Goal: Task Accomplishment & Management: Manage account settings

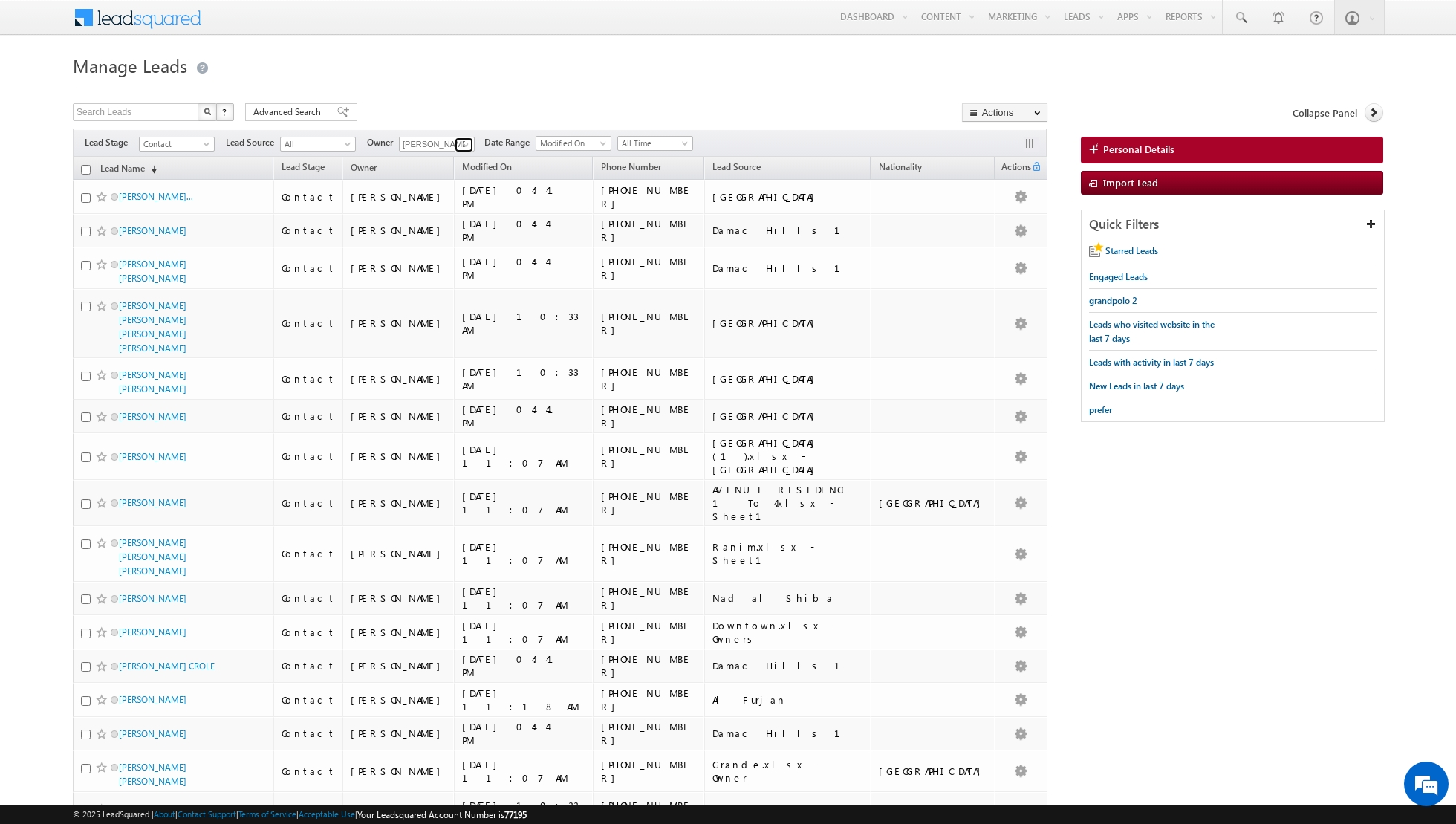
click at [462, 144] on span at bounding box center [466, 145] width 12 height 12
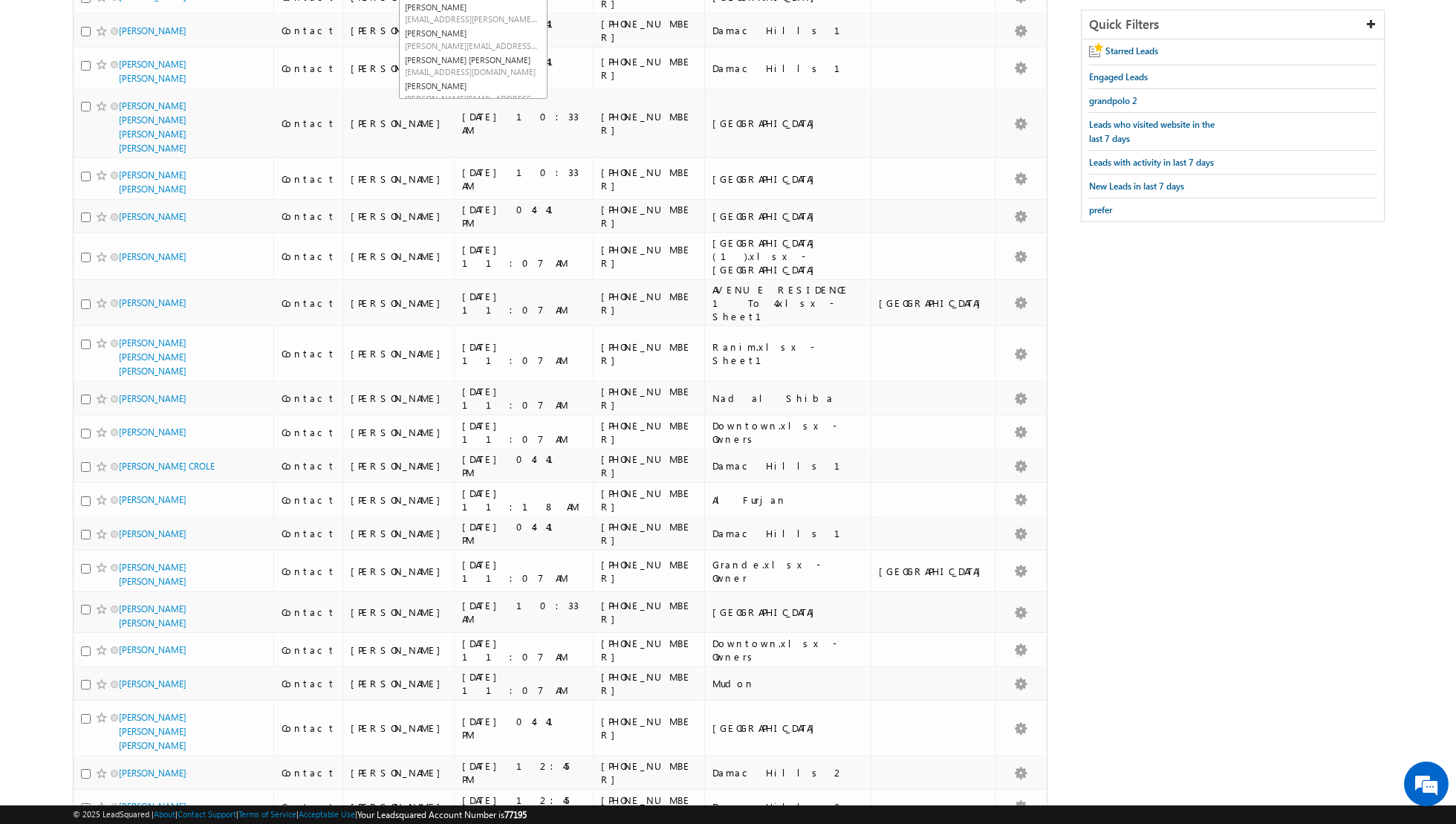
scroll to position [57, 0]
click at [456, 59] on link "Nandhana Anil nandhana.anil@indglobal.ae" at bounding box center [473, 69] width 149 height 28
type input "[PERSON_NAME] [PERSON_NAME]"
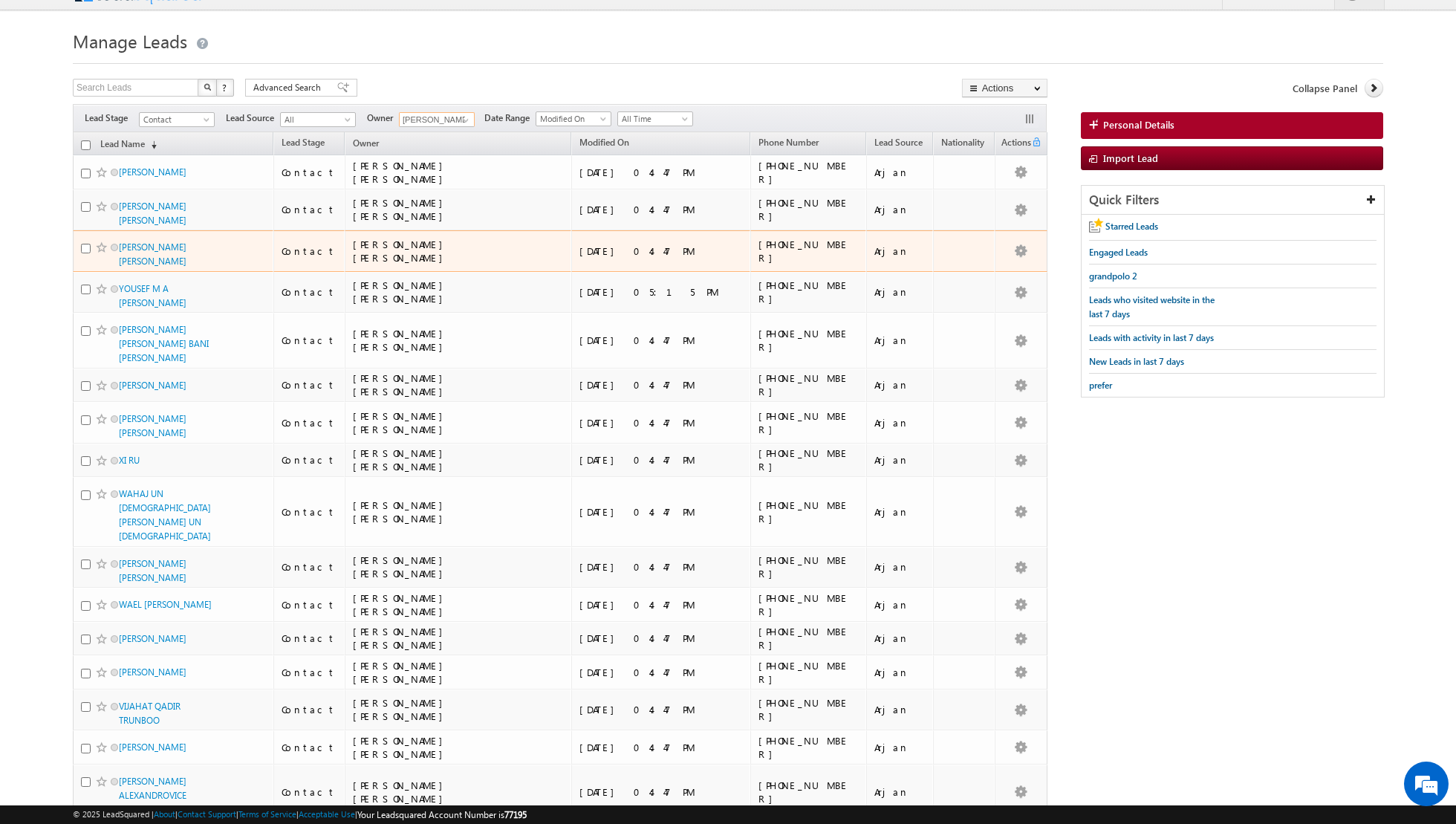
scroll to position [0, 0]
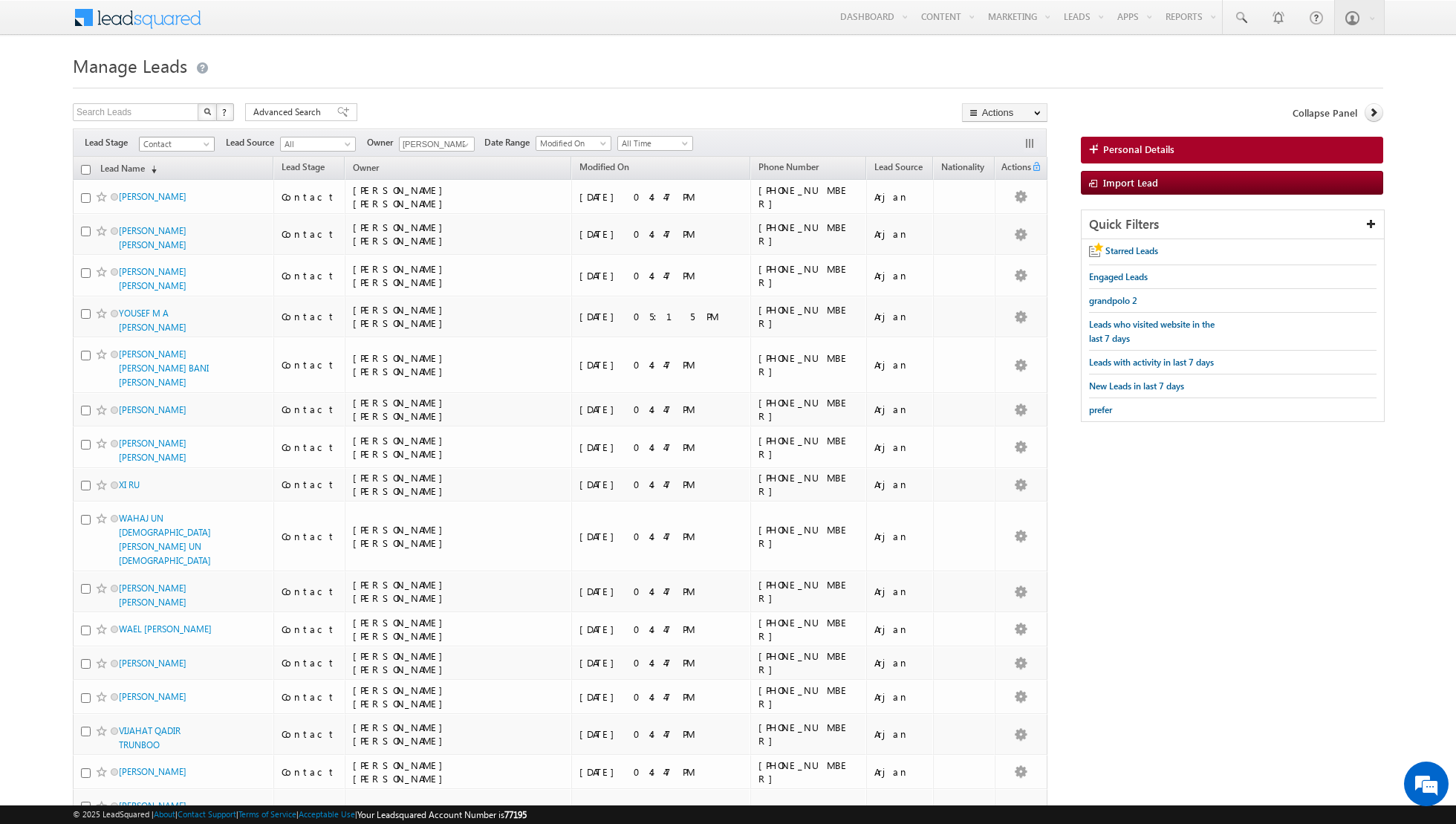
click at [196, 143] on span "Contact" at bounding box center [175, 144] width 71 height 13
click at [173, 226] on link "Sale Done" at bounding box center [177, 233] width 75 height 13
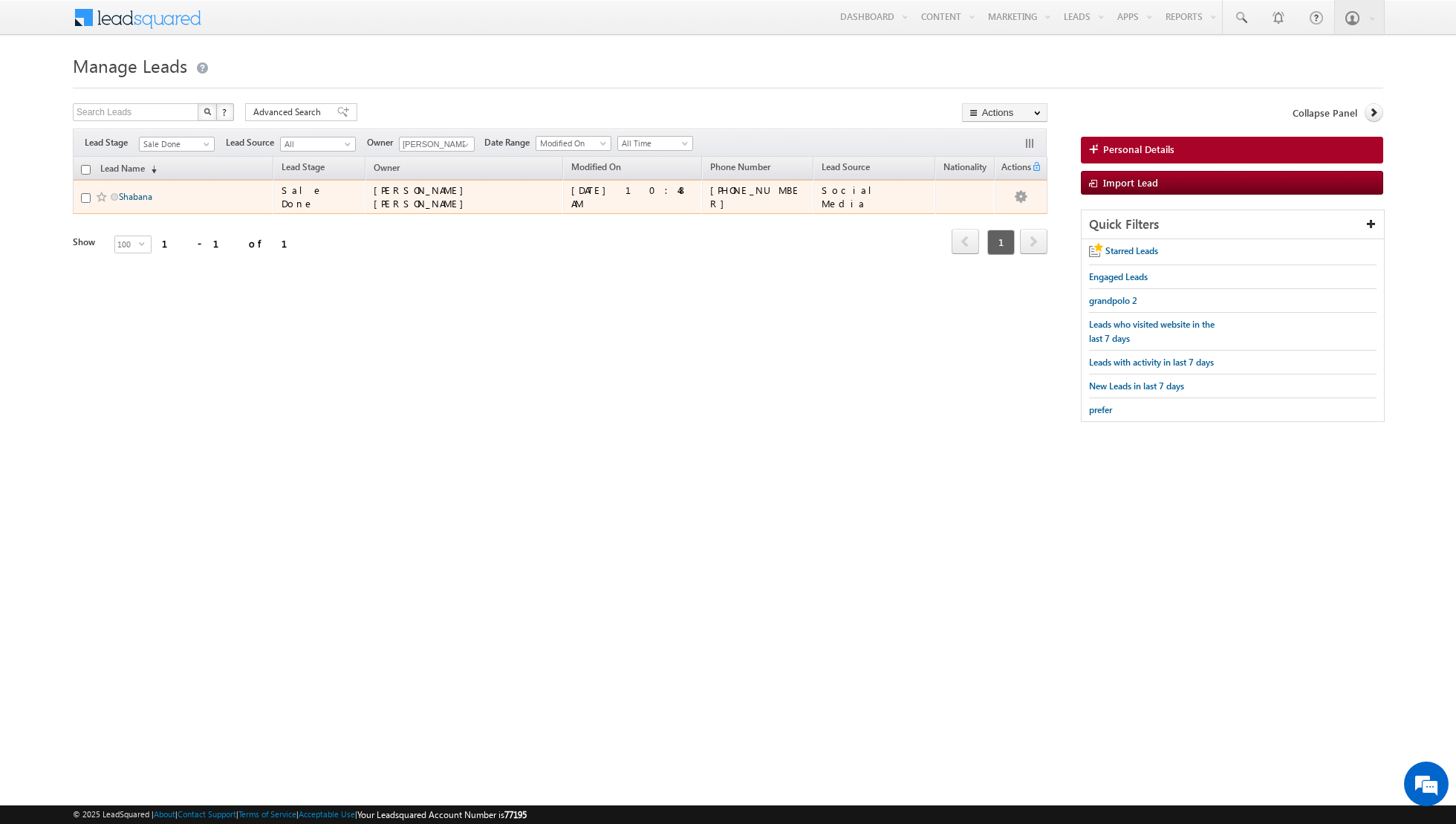
click at [129, 195] on link "Shabana" at bounding box center [135, 197] width 33 height 11
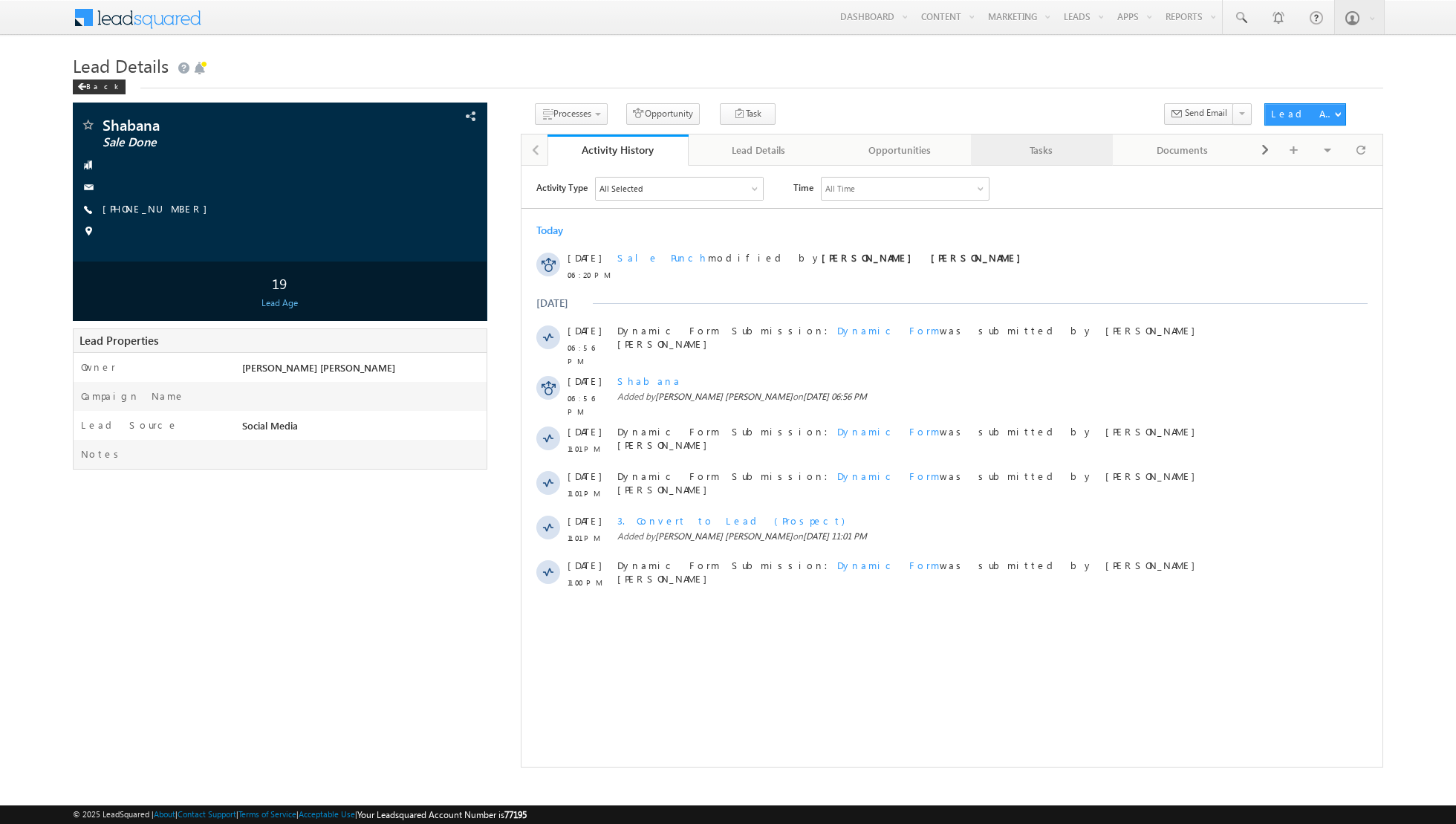
click at [1038, 150] on div "Tasks" at bounding box center [1041, 150] width 116 height 18
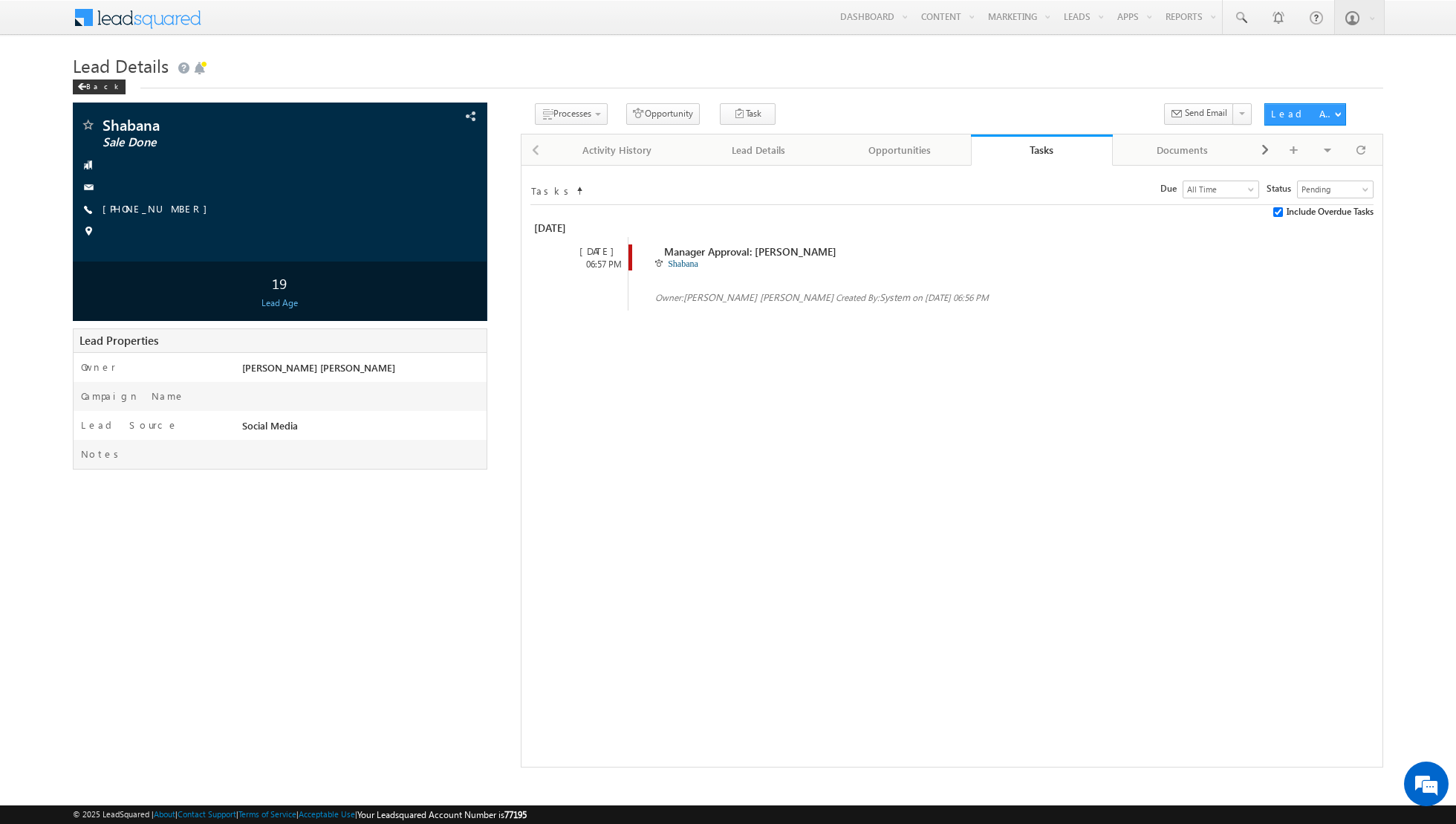
click at [687, 259] on link "Shabana" at bounding box center [683, 264] width 30 height 11
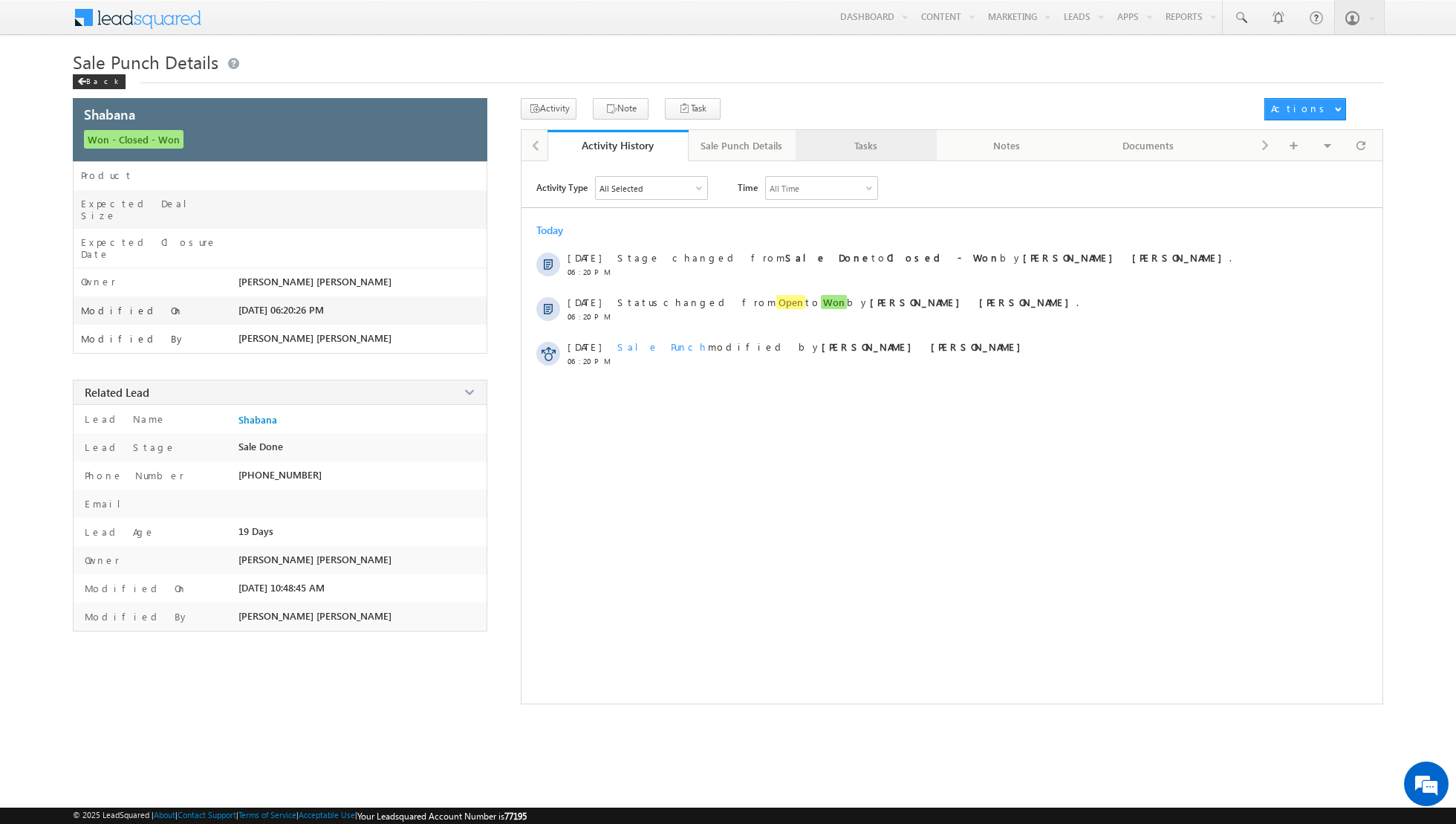
click at [865, 148] on div "Tasks" at bounding box center [865, 146] width 116 height 18
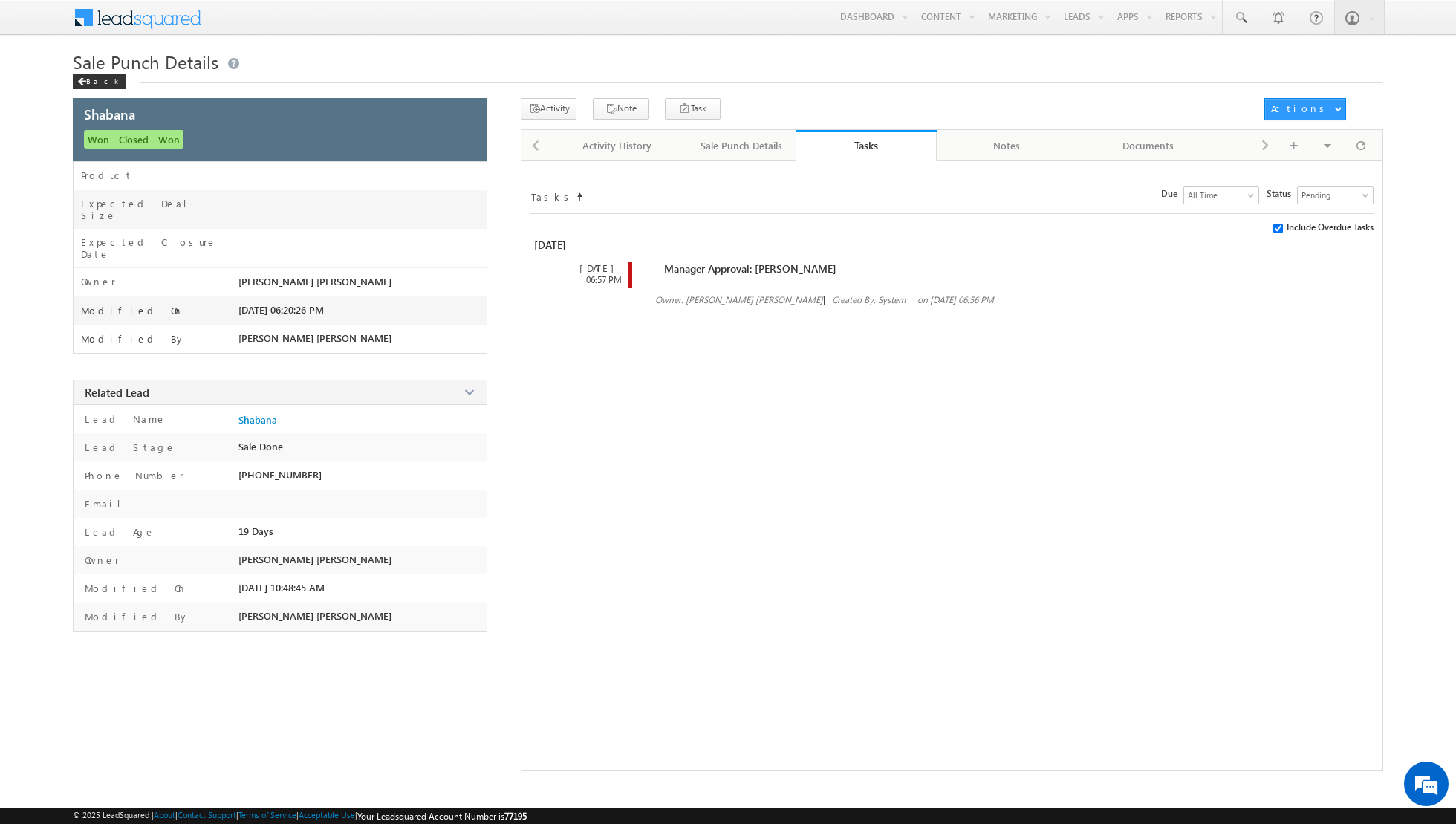
click at [768, 276] on div at bounding box center [945, 283] width 619 height 13
click at [717, 261] on span "Manager Approval: [PERSON_NAME]" at bounding box center [750, 268] width 173 height 14
click at [1355, 191] on span "Pending" at bounding box center [1334, 195] width 72 height 13
click at [1335, 216] on link "Completed" at bounding box center [1336, 222] width 76 height 13
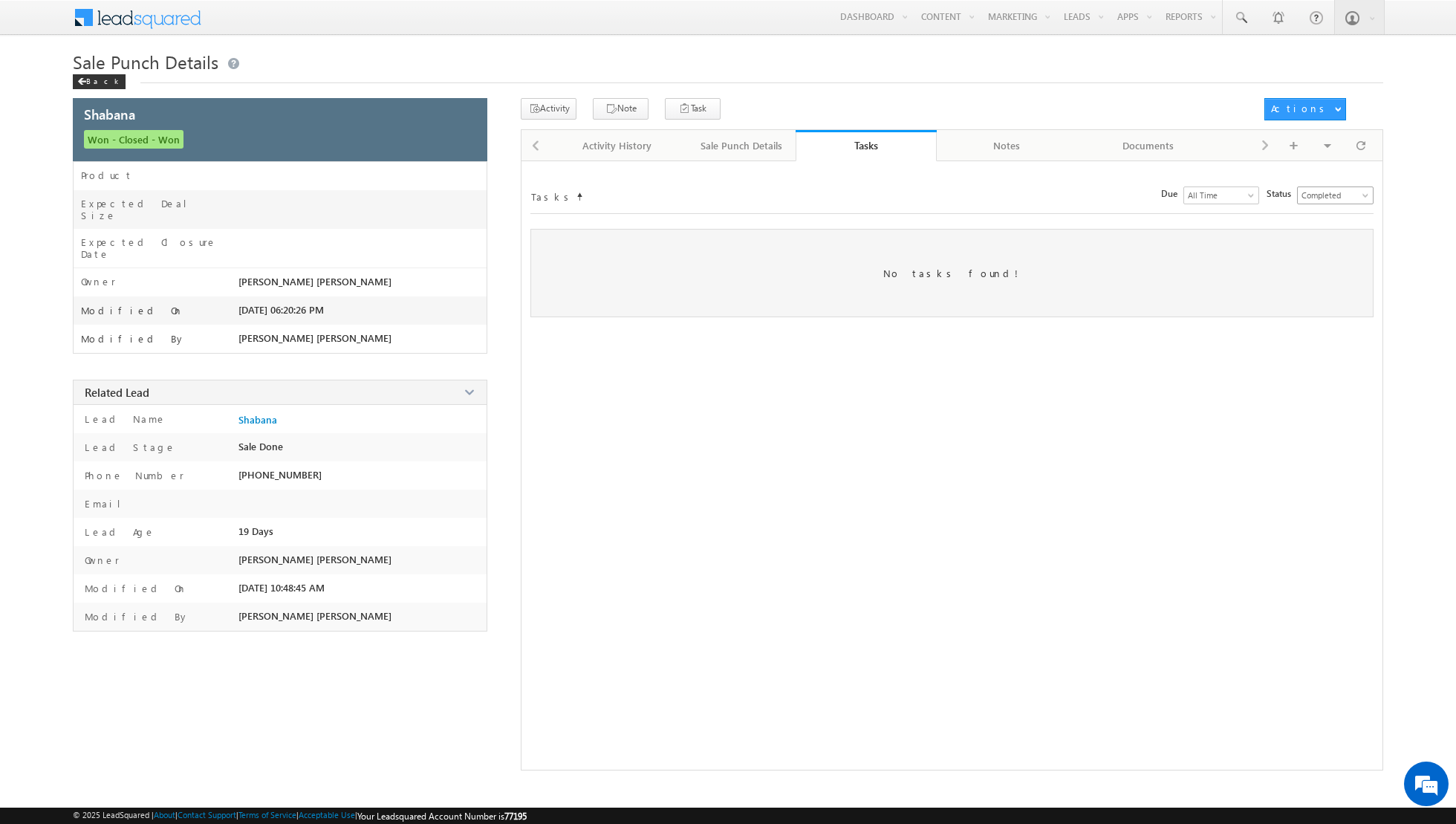
click at [1334, 189] on span "Completed" at bounding box center [1334, 195] width 72 height 13
click at [1318, 239] on link "Overdue" at bounding box center [1336, 237] width 76 height 13
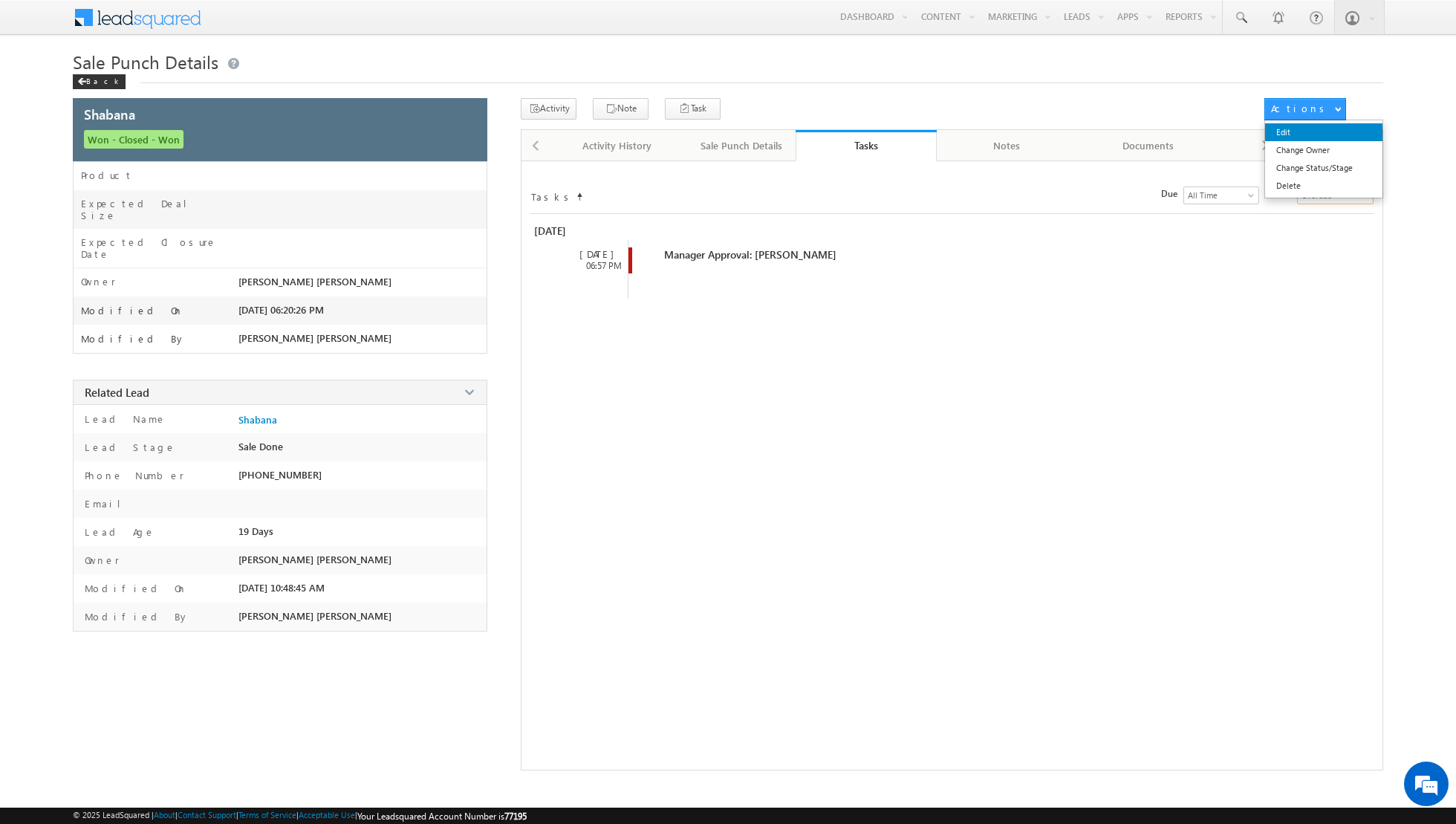
click at [1312, 125] on link "Edit" at bounding box center [1324, 133] width 118 height 18
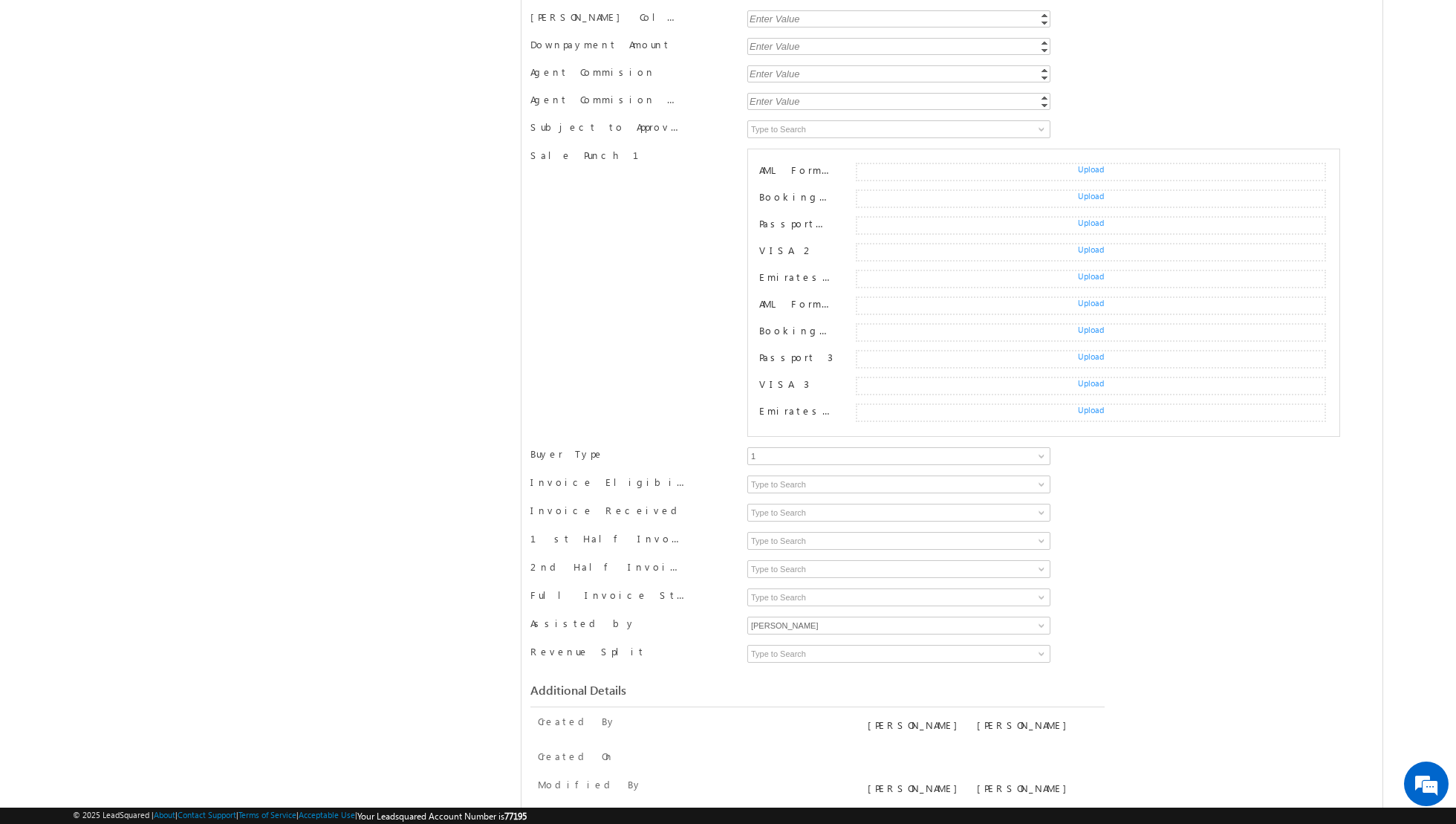
scroll to position [1380, 0]
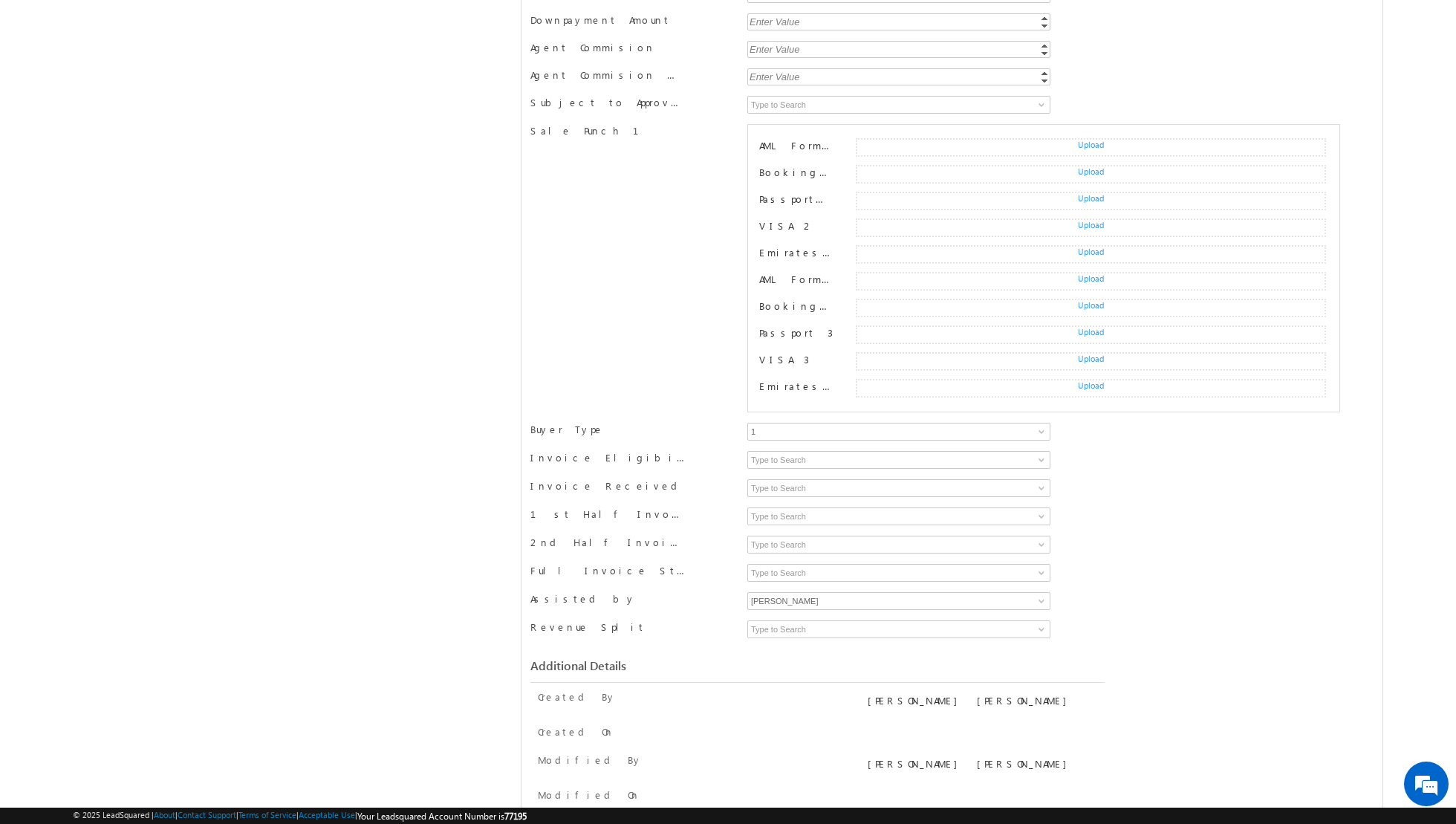
click at [693, 263] on div "Sale Punch 1 Sale Punch 1 AML Form 2 Upload × Cancel Browse … Uploaded Required…" at bounding box center [952, 273] width 843 height 299
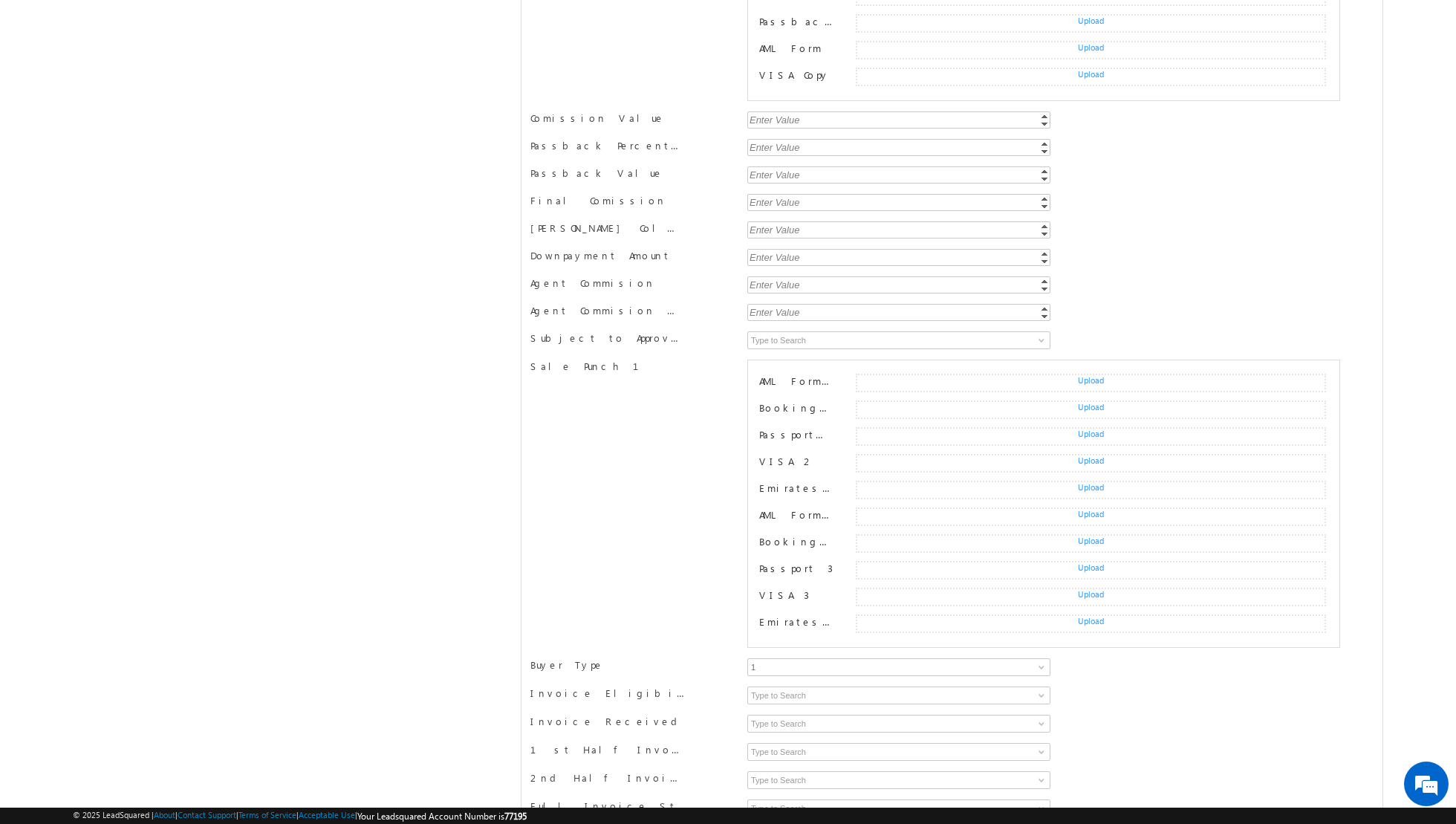
scroll to position [1146, 0]
click at [809, 110] on input "Comission Value" at bounding box center [899, 118] width 303 height 17
click at [794, 138] on div "Enter Value" at bounding box center [775, 146] width 55 height 17
click at [772, 165] on div "Enter Value" at bounding box center [775, 173] width 55 height 17
click at [768, 192] on div "Enter Value" at bounding box center [775, 200] width 55 height 17
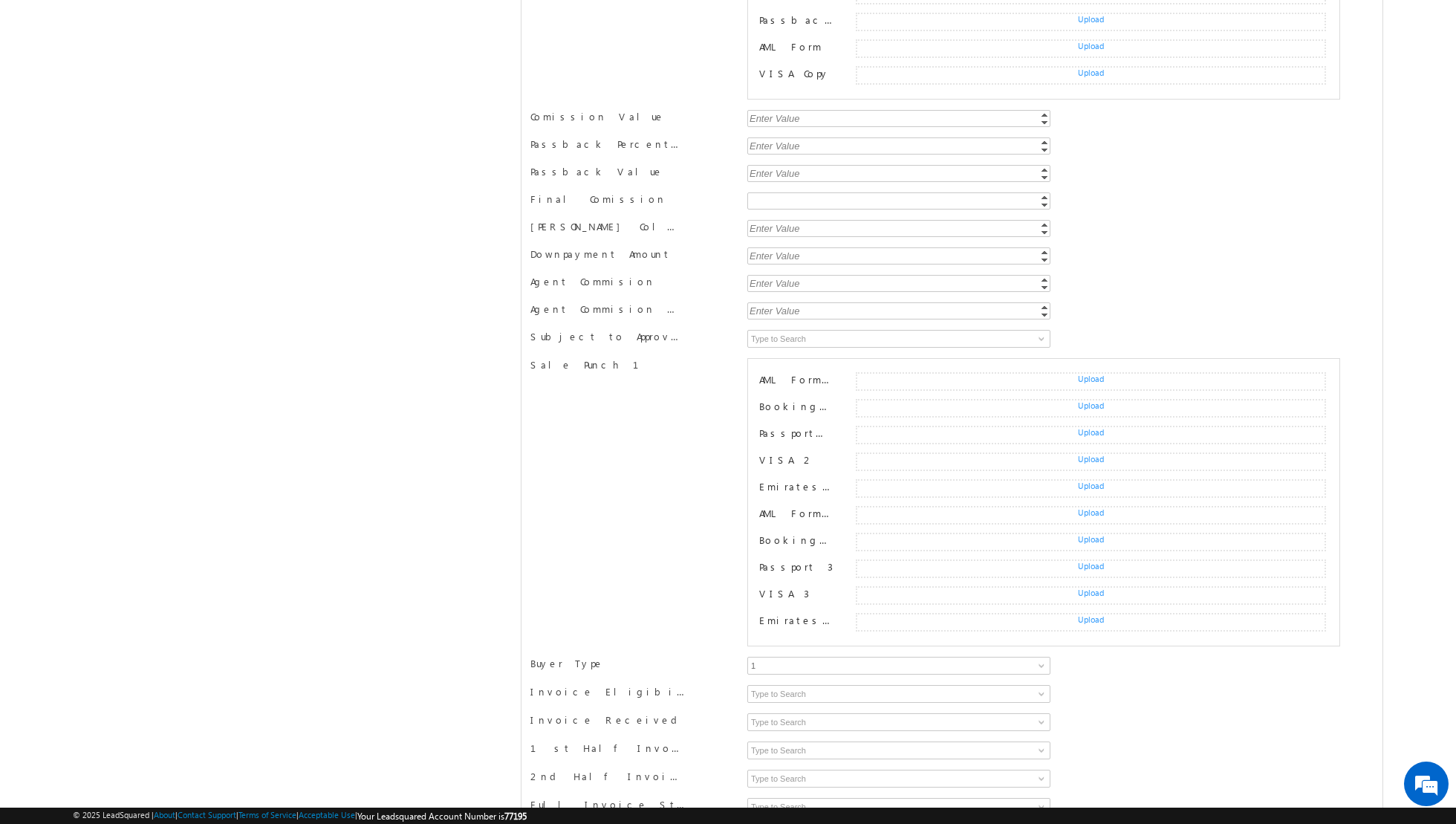
click at [769, 220] on div "Enter Value" at bounding box center [775, 228] width 55 height 17
click at [768, 248] on div "Enter Value" at bounding box center [775, 256] width 55 height 17
click at [772, 275] on div "Enter Value" at bounding box center [775, 283] width 55 height 17
click at [767, 303] on div "Enter Value" at bounding box center [775, 311] width 55 height 17
click at [769, 330] on input at bounding box center [899, 339] width 303 height 18
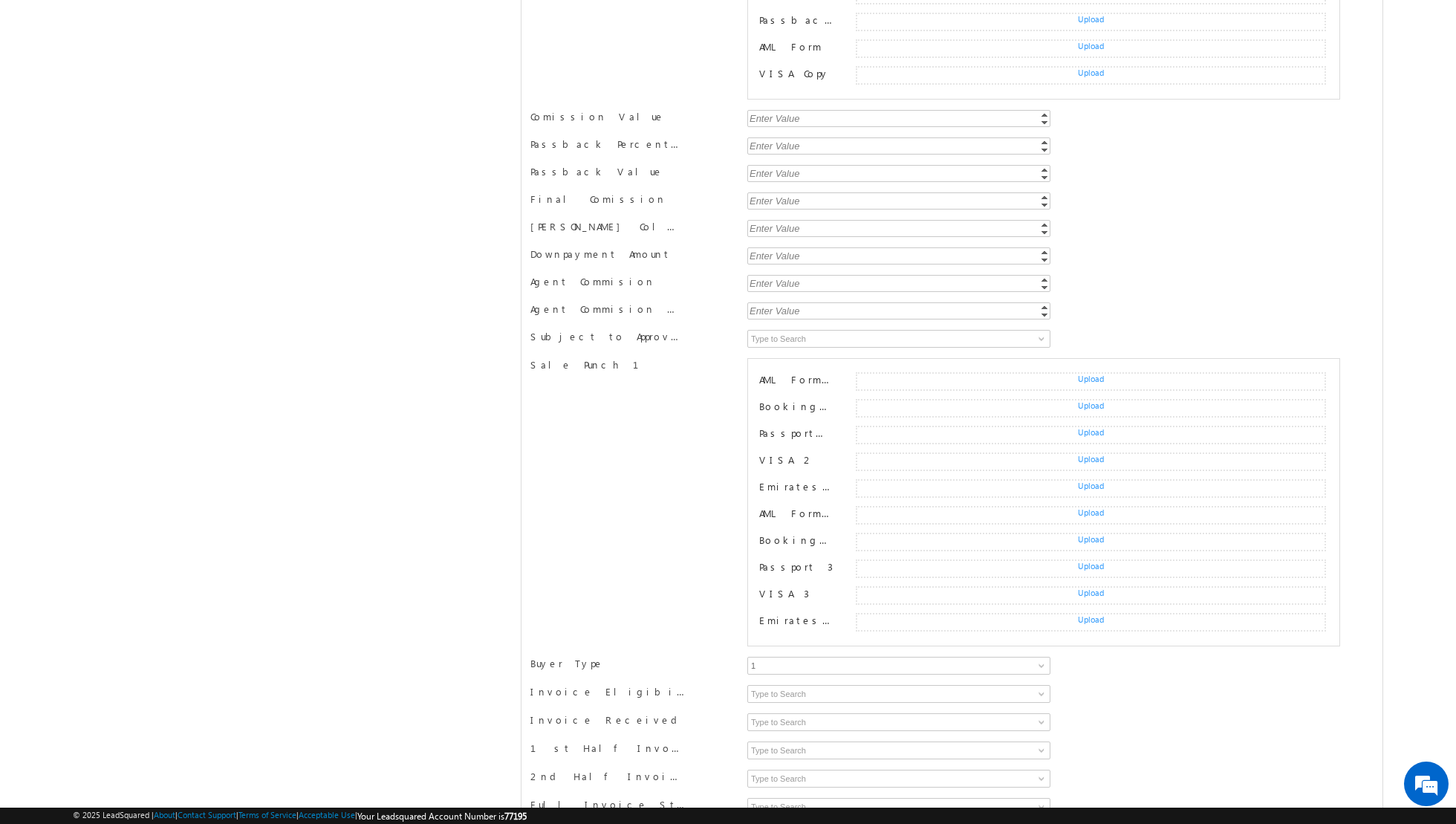
click at [662, 388] on div "Sale Punch 1 Sale Punch 1 AML Form 2 Upload × Cancel Browse … Uploaded Required…" at bounding box center [952, 507] width 843 height 299
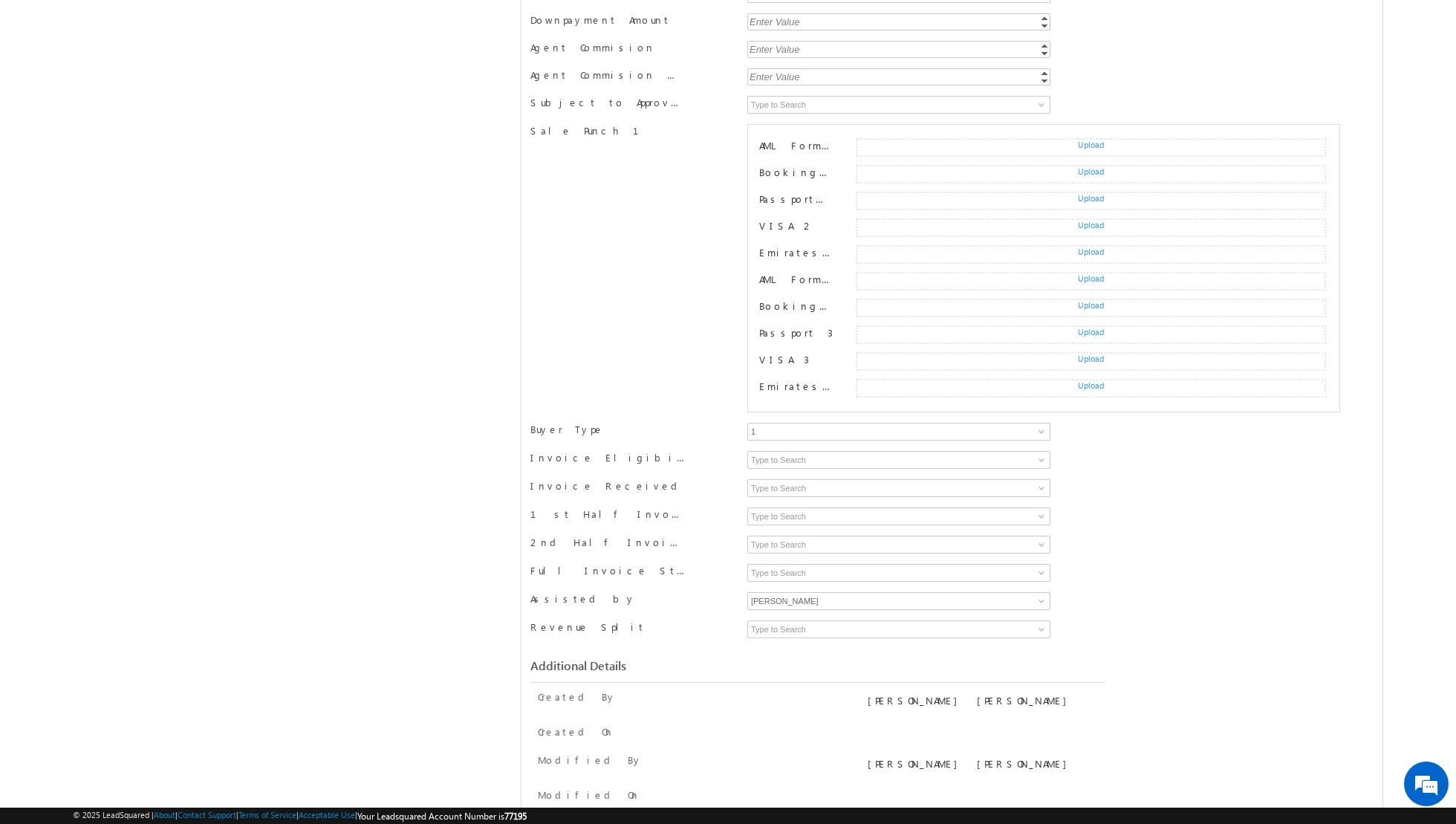
scroll to position [0, 0]
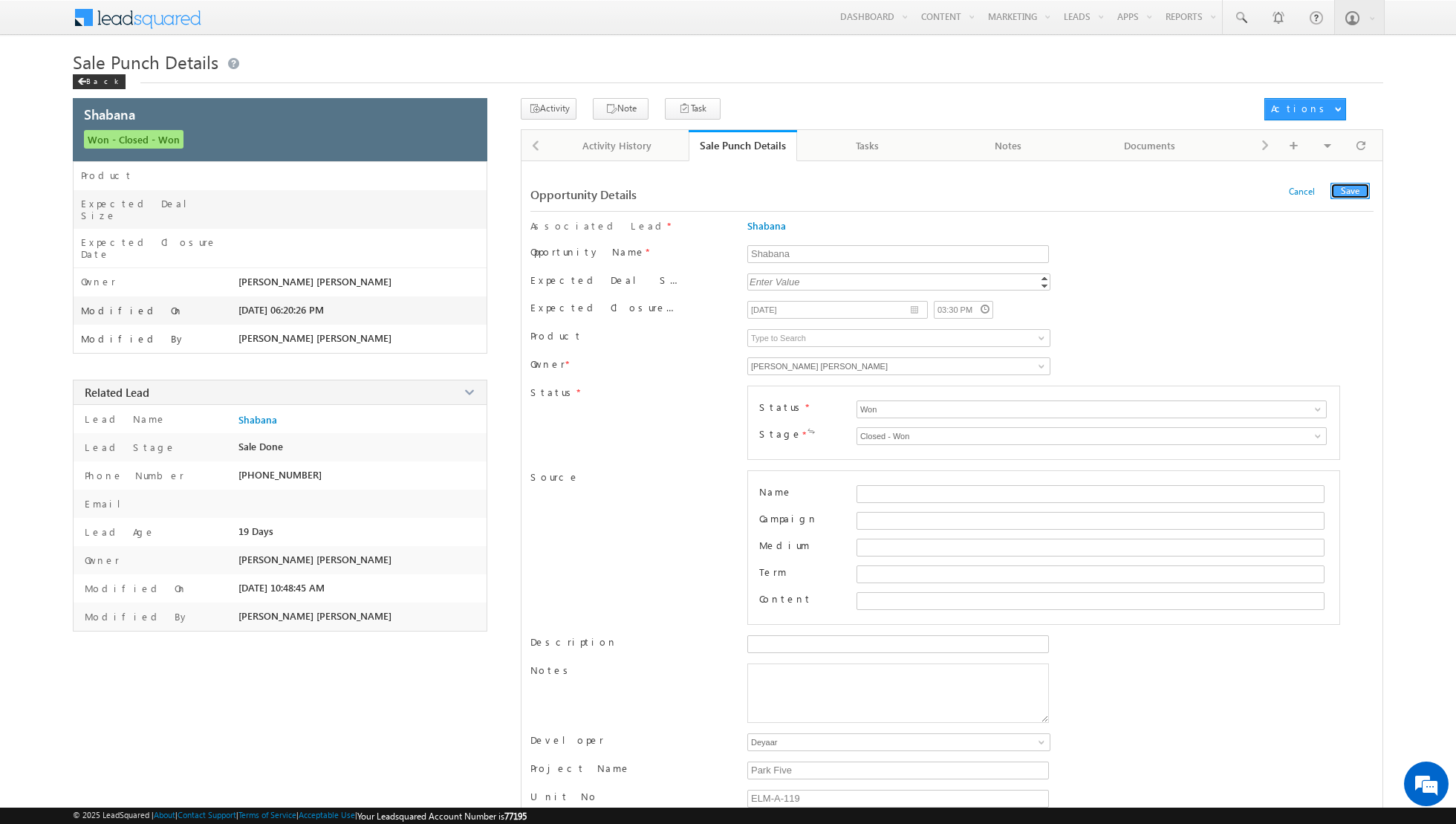
click at [1353, 190] on button "Save" at bounding box center [1350, 191] width 39 height 16
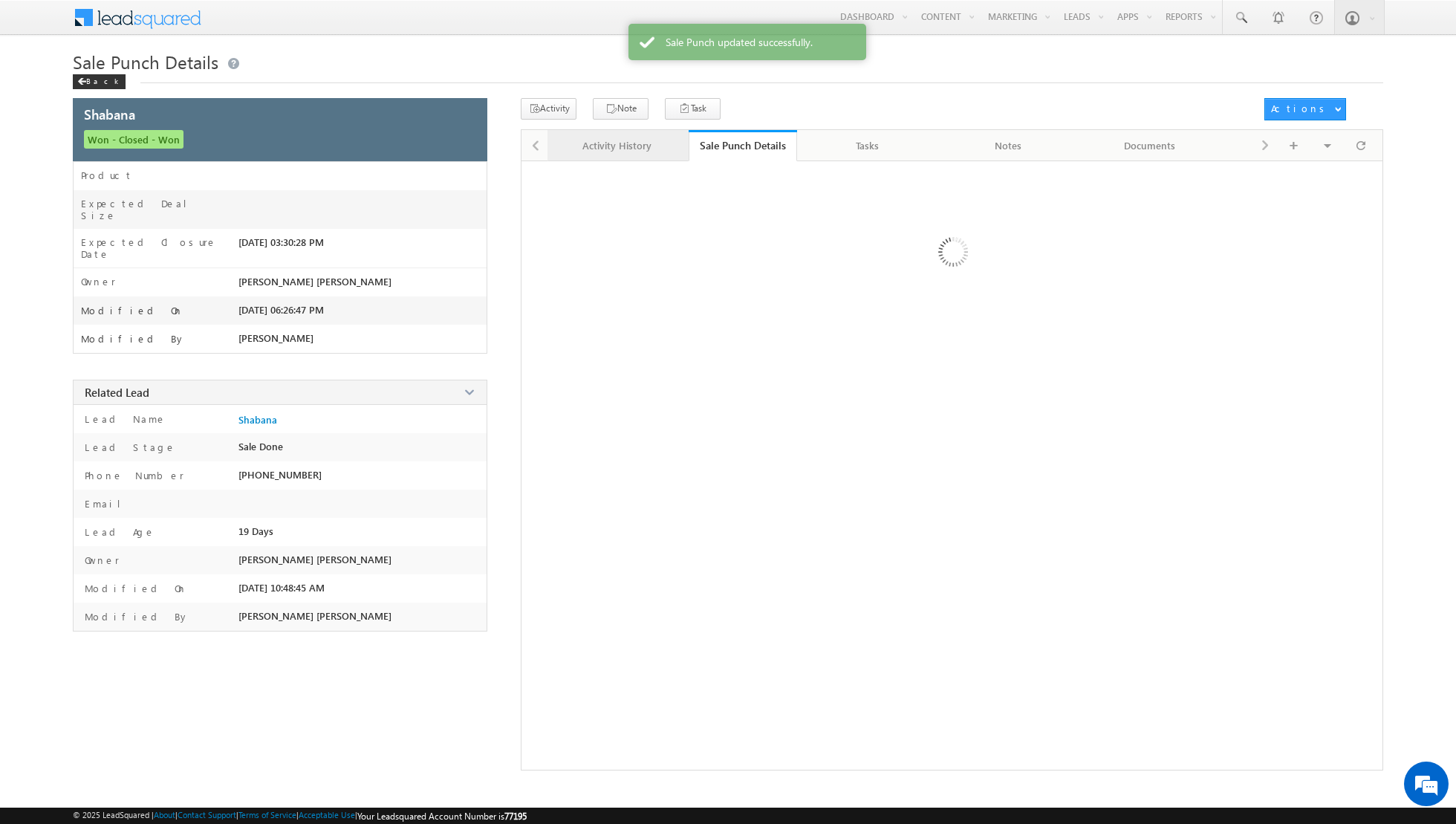
click at [608, 145] on div "Activity History" at bounding box center [617, 146] width 116 height 18
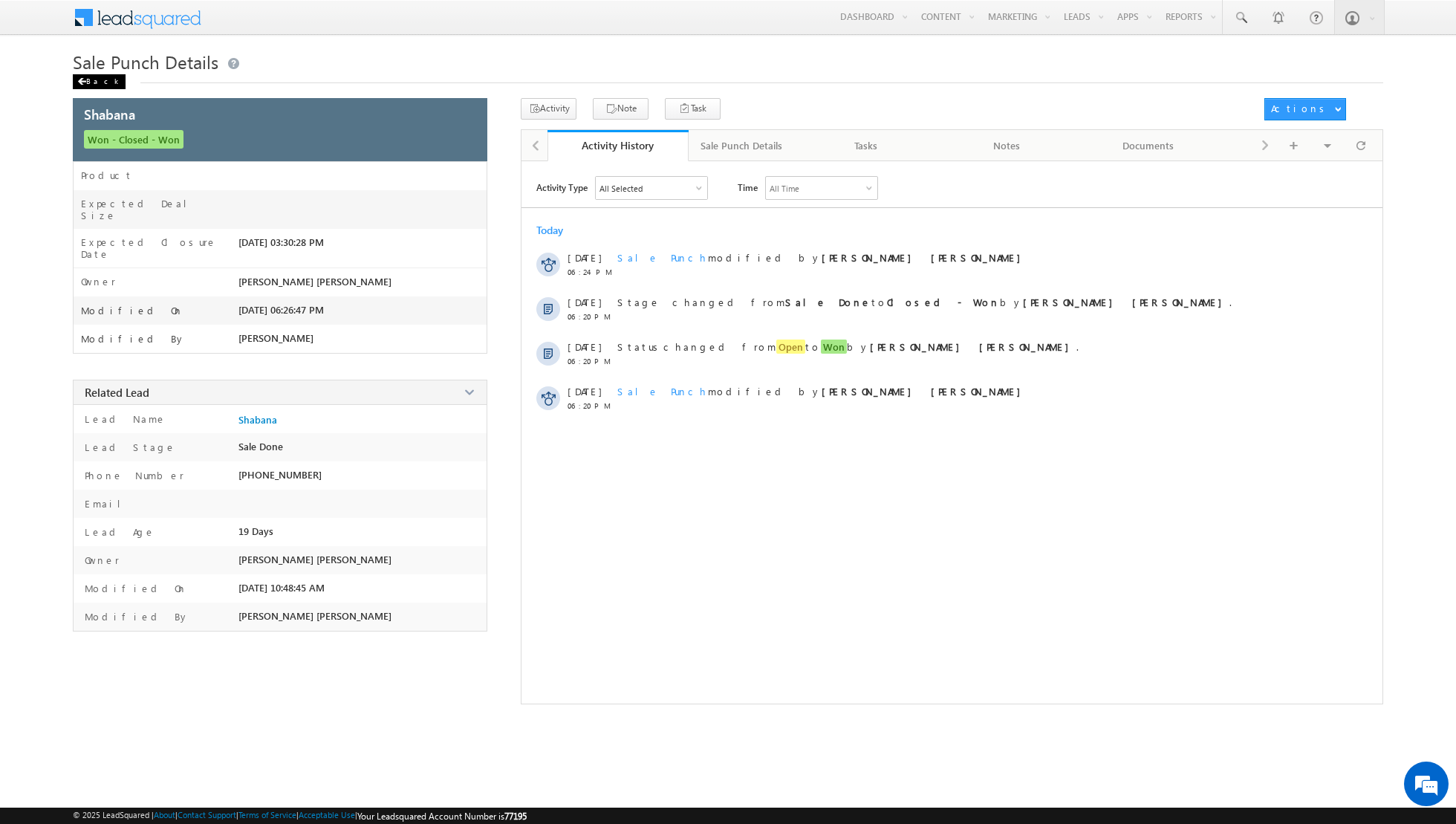
click at [88, 81] on div "Back" at bounding box center [98, 81] width 53 height 15
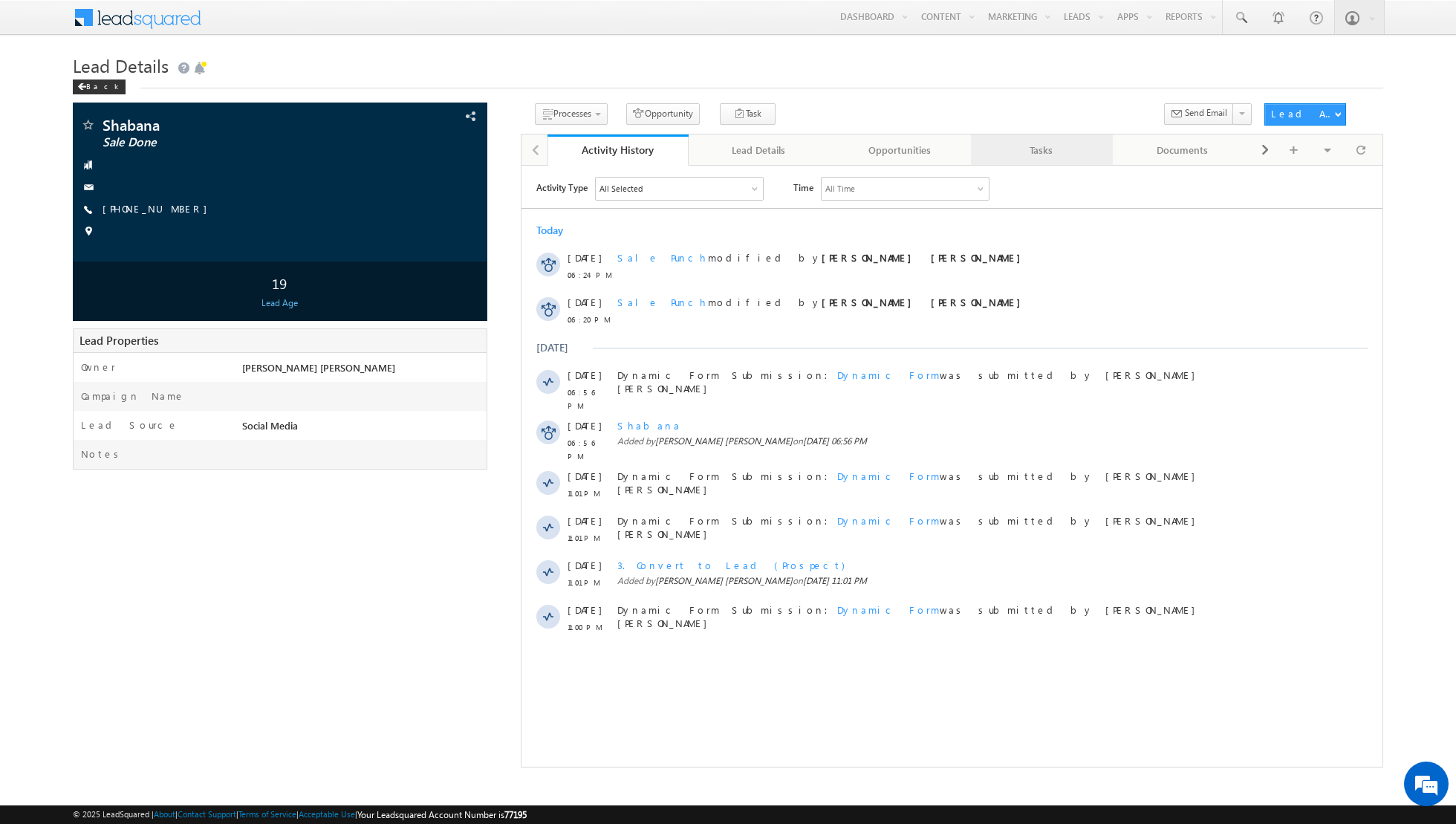
click at [1055, 142] on div "Tasks" at bounding box center [1041, 150] width 116 height 18
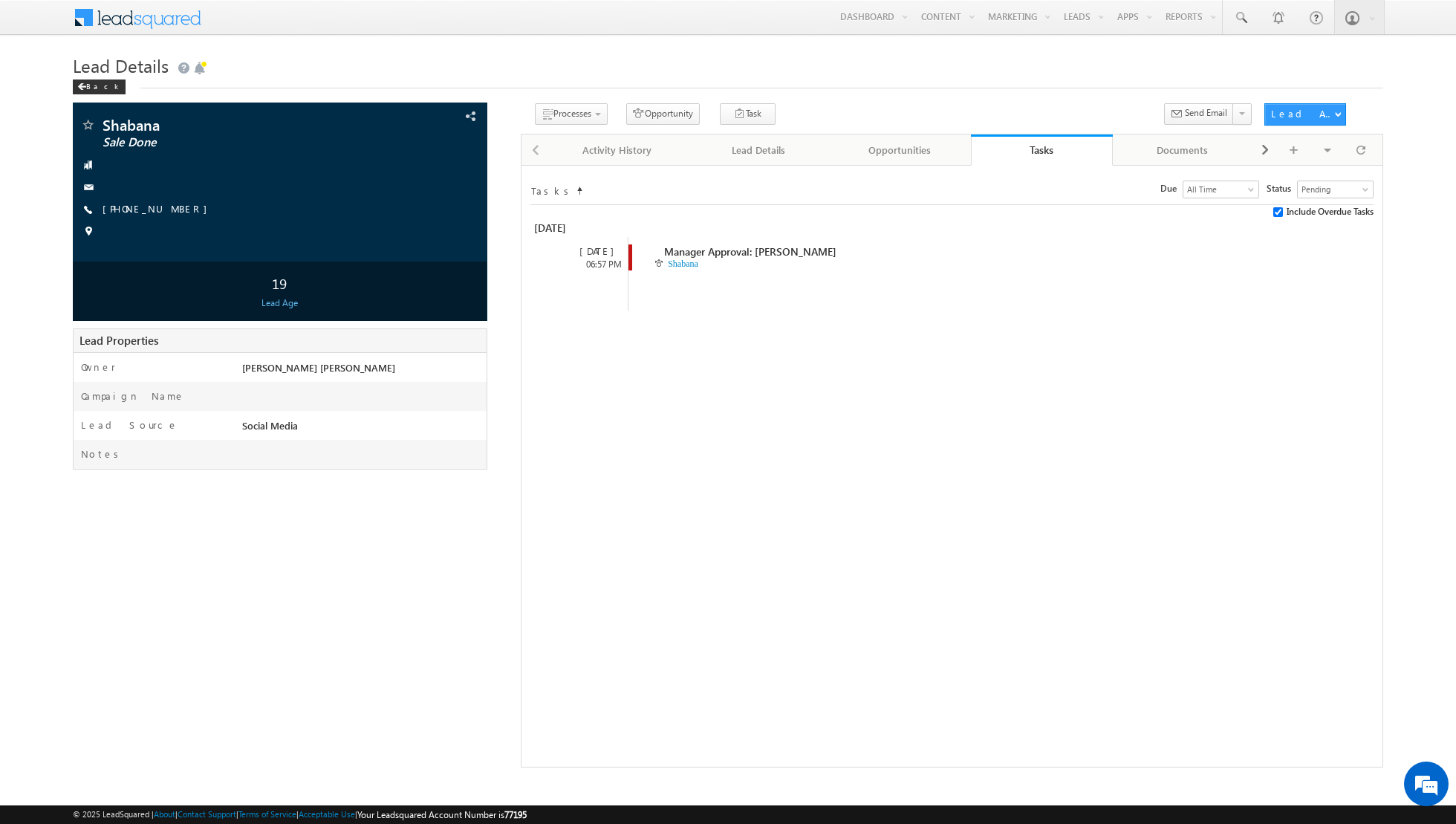
click at [533, 153] on div at bounding box center [535, 149] width 26 height 29
click at [533, 151] on div at bounding box center [535, 149] width 26 height 29
click at [610, 144] on div "Activity History" at bounding box center [617, 150] width 116 height 18
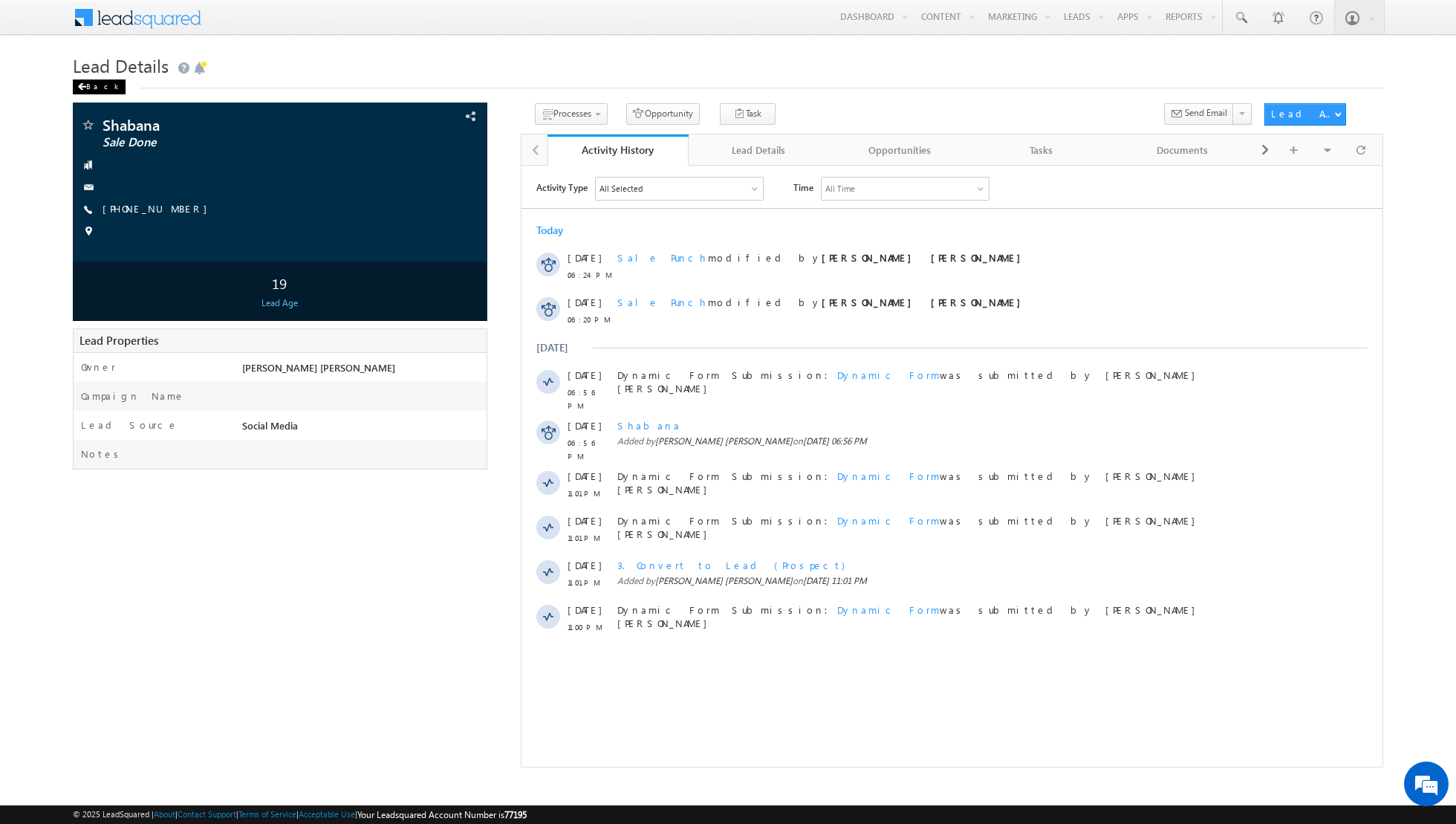
click at [85, 83] on span at bounding box center [81, 86] width 9 height 7
